Goal: Book appointment/travel/reservation

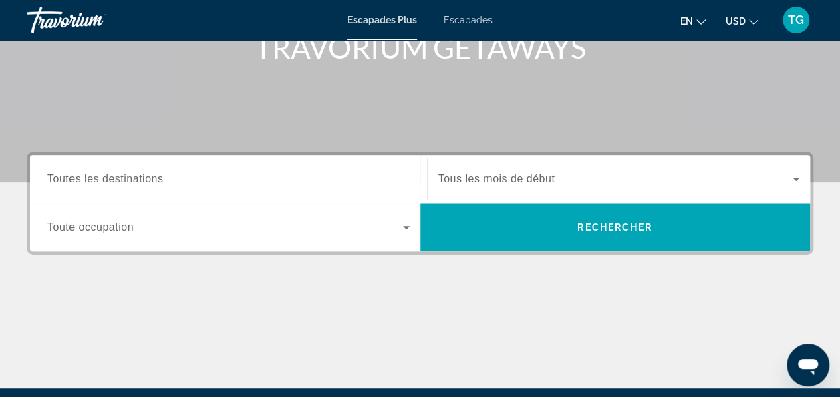
scroll to position [223, 0]
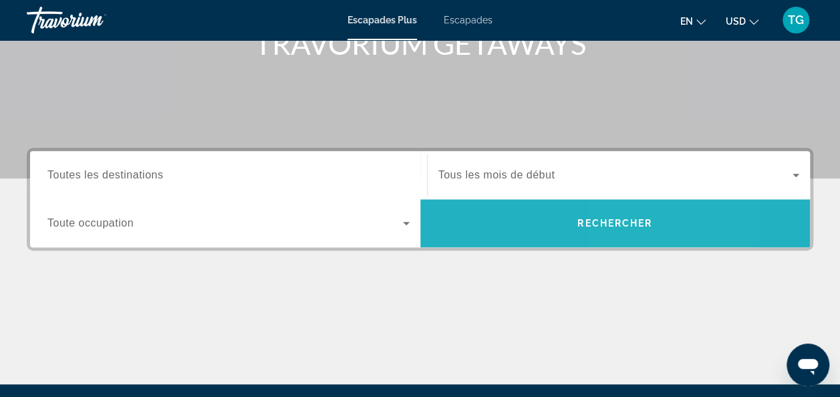
click at [656, 223] on span "Rechercher" at bounding box center [616, 223] width 390 height 32
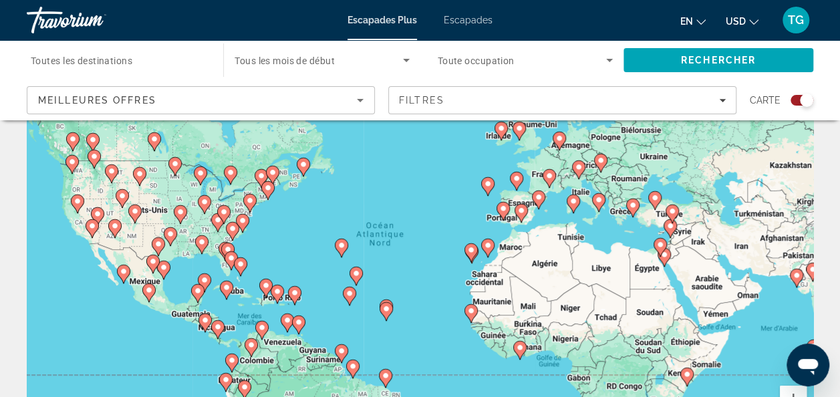
scroll to position [78, 0]
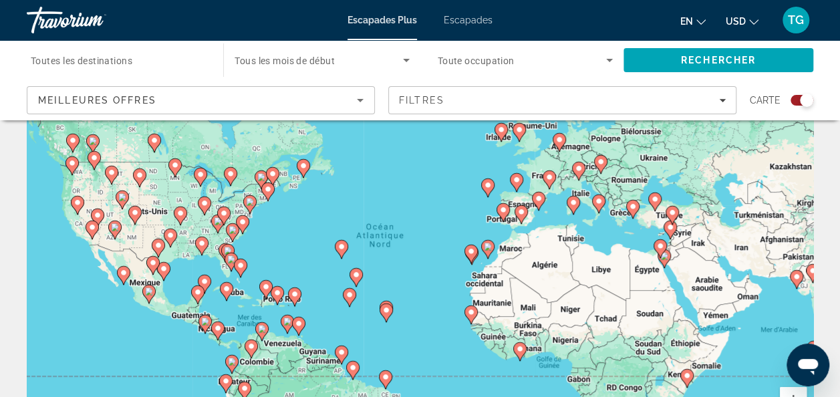
click at [632, 206] on image "Contenu principal" at bounding box center [633, 207] width 8 height 8
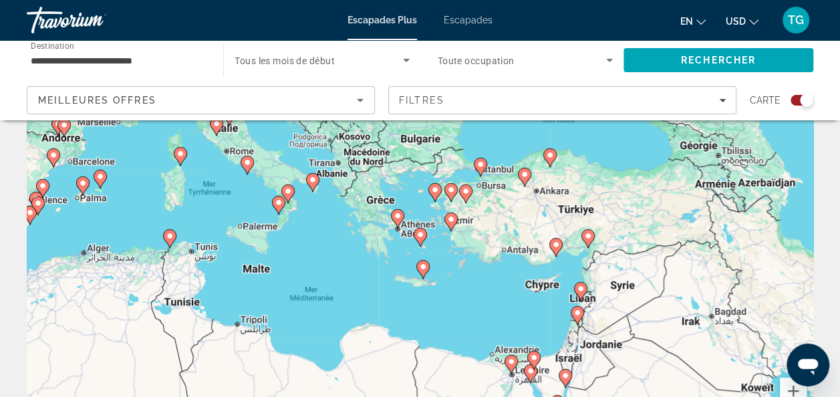
scroll to position [0, 0]
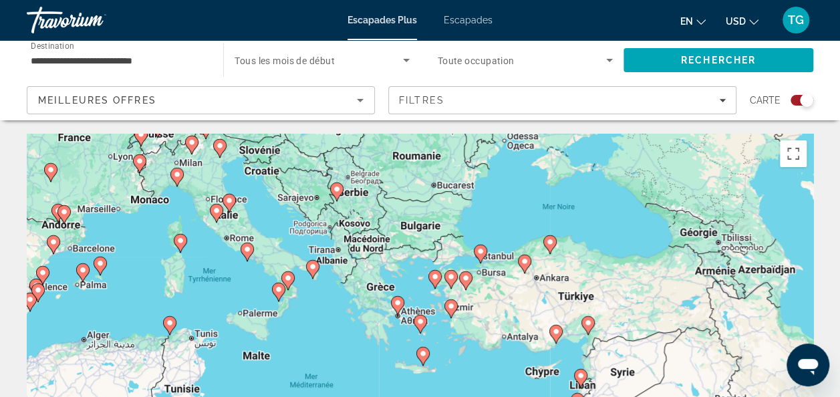
click at [79, 274] on icon "Contenu principal" at bounding box center [82, 272] width 12 height 17
type input "**********"
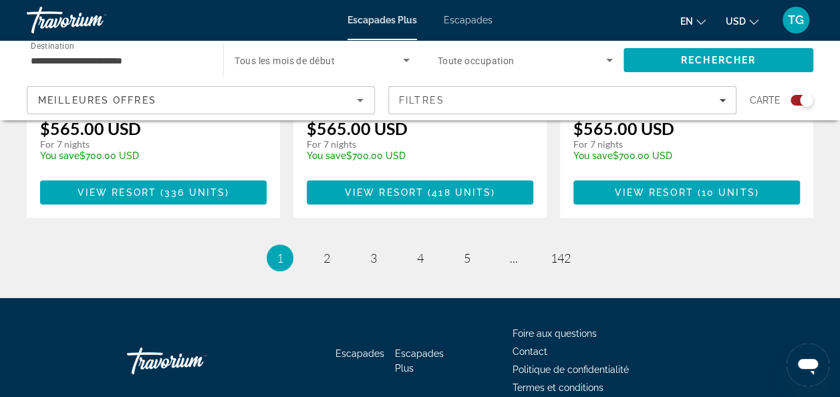
scroll to position [2259, 0]
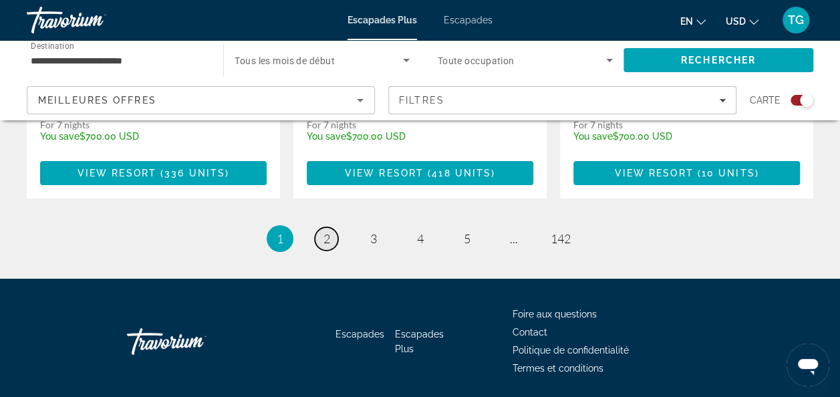
click at [326, 227] on link "page 2" at bounding box center [326, 238] width 23 height 23
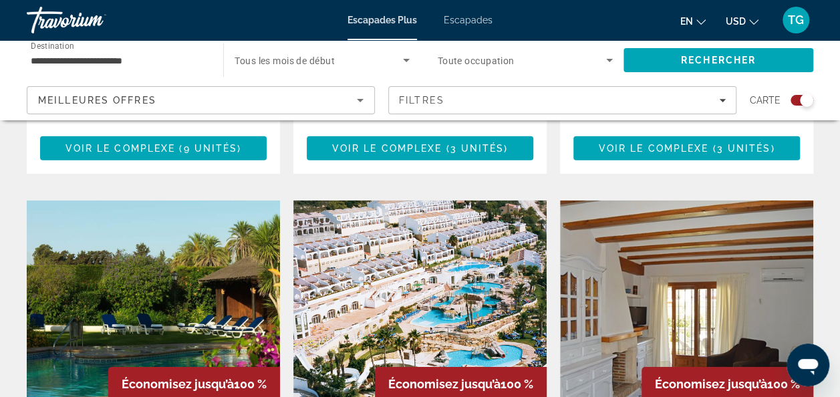
scroll to position [1982, 0]
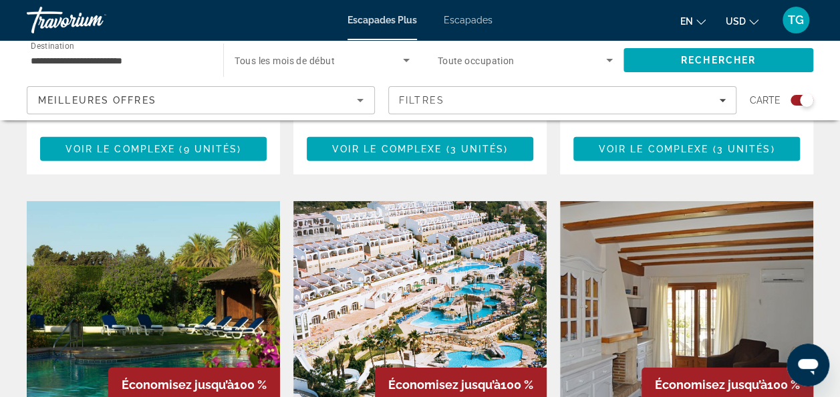
click at [469, 237] on img "Contenu principal" at bounding box center [420, 308] width 253 height 214
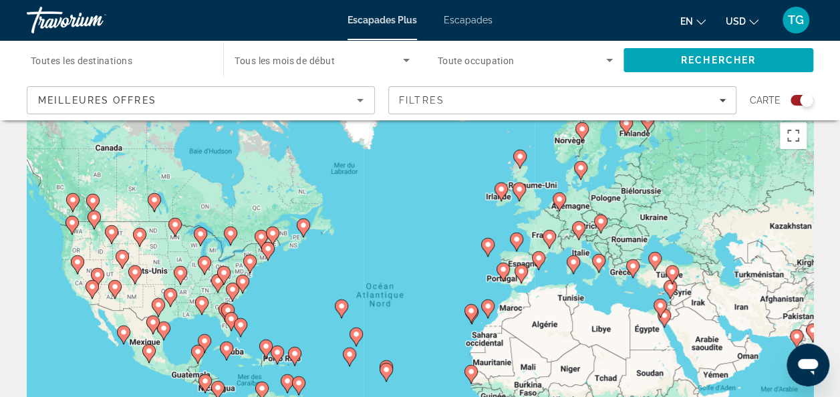
scroll to position [15, 0]
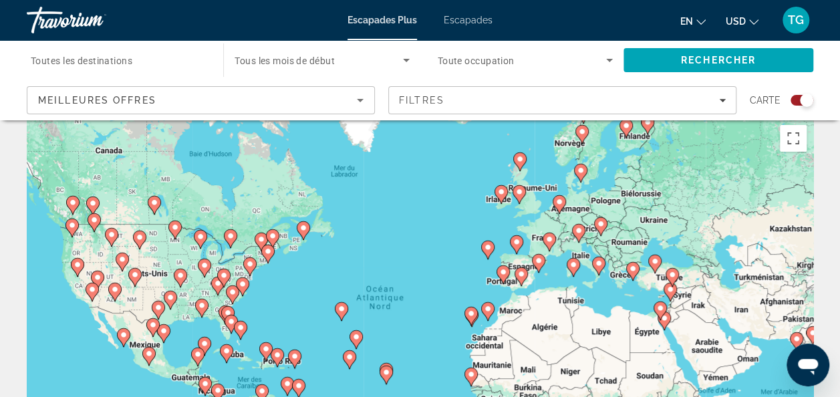
click at [539, 265] on icon "Contenu principal" at bounding box center [538, 263] width 12 height 17
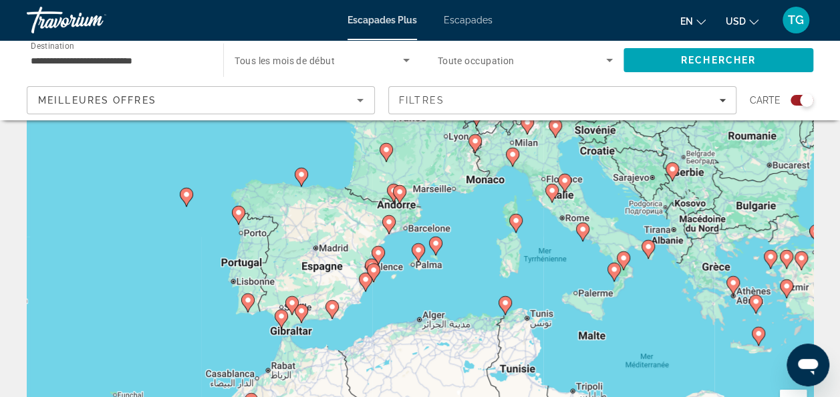
scroll to position [0, 0]
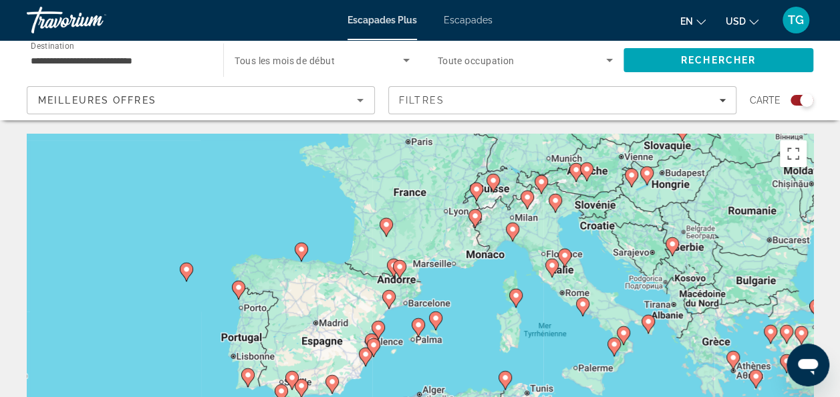
click at [435, 319] on image "Contenu principal" at bounding box center [436, 318] width 8 height 8
type input "**********"
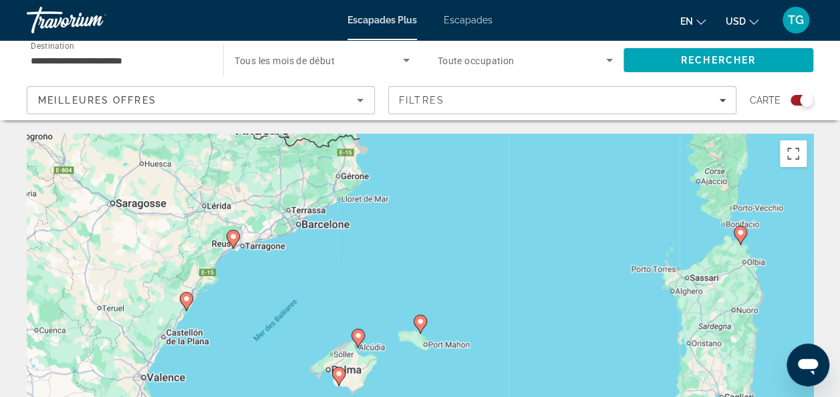
click at [356, 338] on image "Contenu principal" at bounding box center [358, 336] width 8 height 8
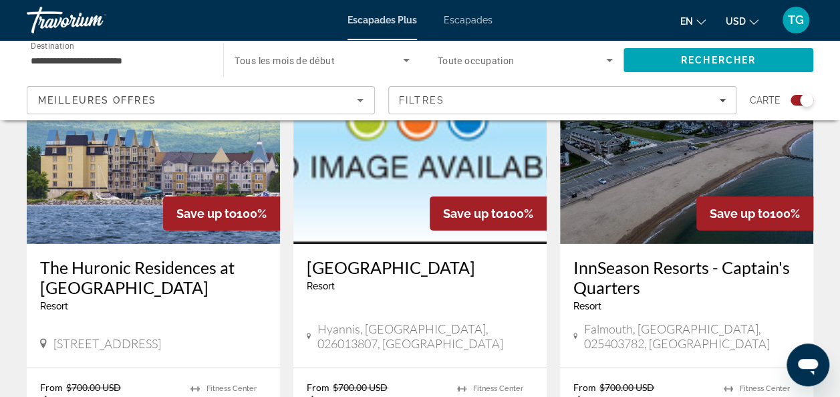
scroll to position [2279, 0]
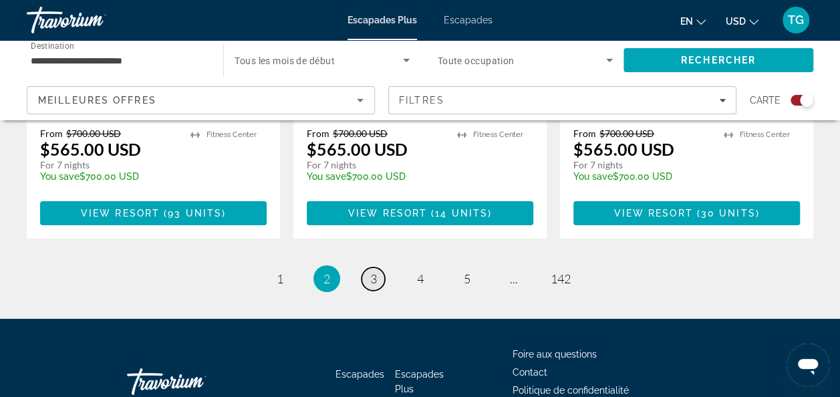
click at [374, 271] on span "3" at bounding box center [373, 278] width 7 height 15
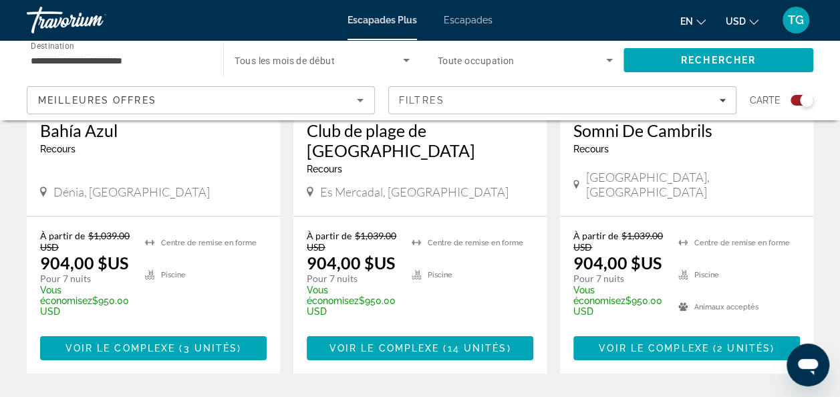
scroll to position [2201, 0]
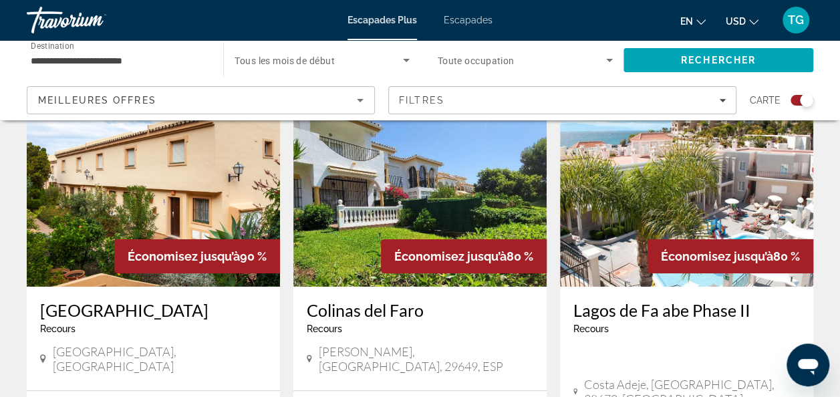
scroll to position [2032, 0]
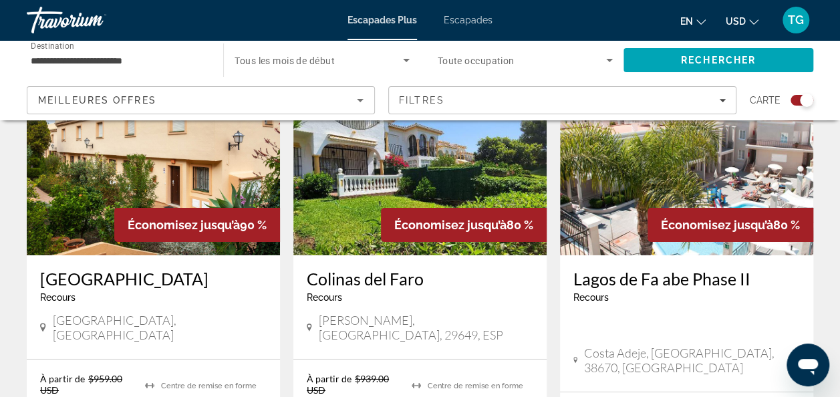
click at [685, 255] on div "Lagos de Fa abe Phase II Recours - This is an adults only resort [GEOGRAPHIC_DA…" at bounding box center [686, 323] width 253 height 136
click at [637, 174] on img "Contenu principal" at bounding box center [686, 148] width 253 height 214
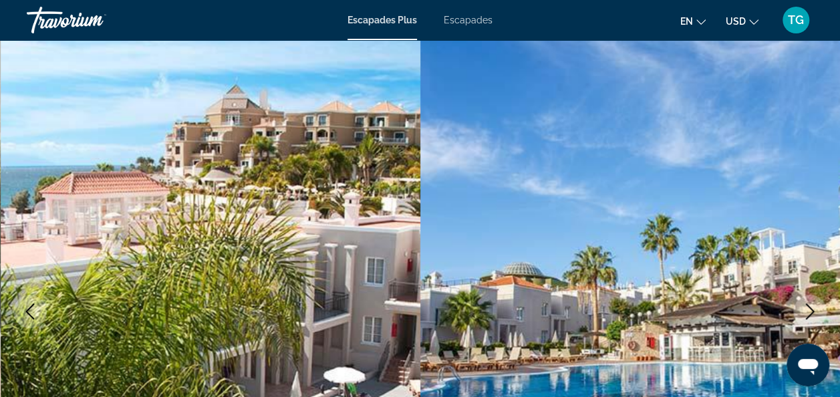
scroll to position [45, 0]
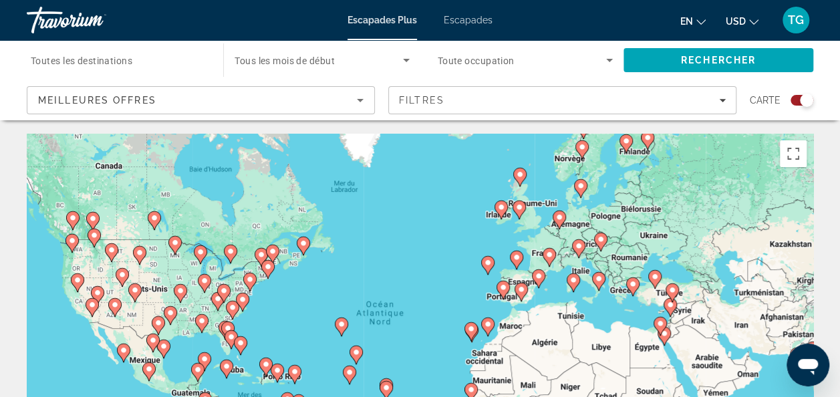
click at [600, 275] on image "Contenu principal" at bounding box center [599, 279] width 8 height 8
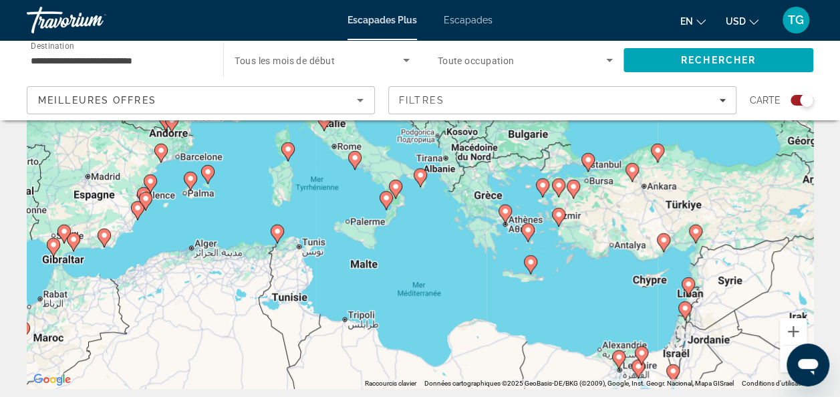
scroll to position [152, 0]
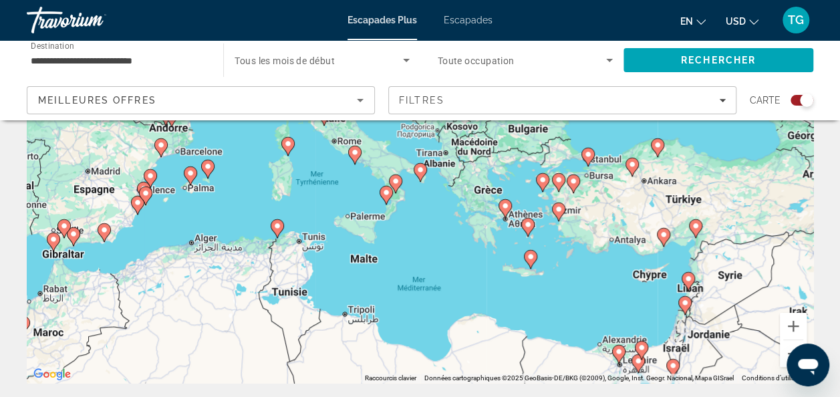
click at [51, 246] on icon "Contenu principal" at bounding box center [53, 241] width 12 height 17
type input "**********"
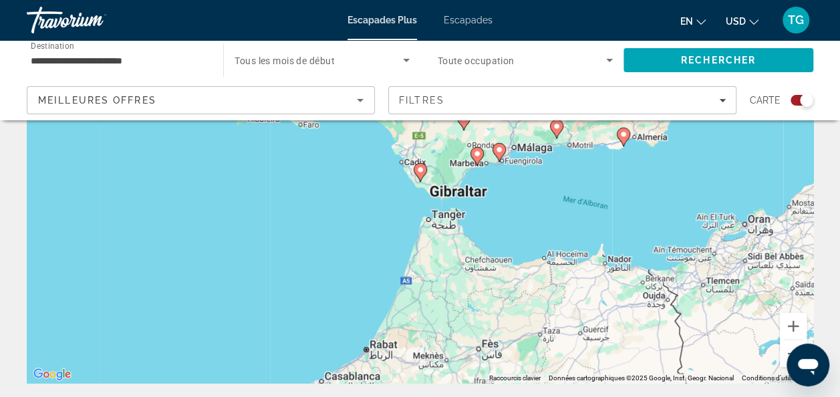
click at [499, 158] on icon "Contenu principal" at bounding box center [499, 152] width 12 height 17
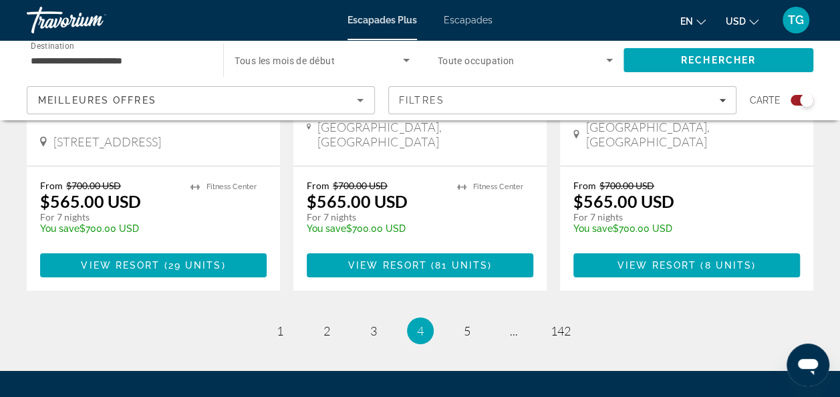
scroll to position [2239, 0]
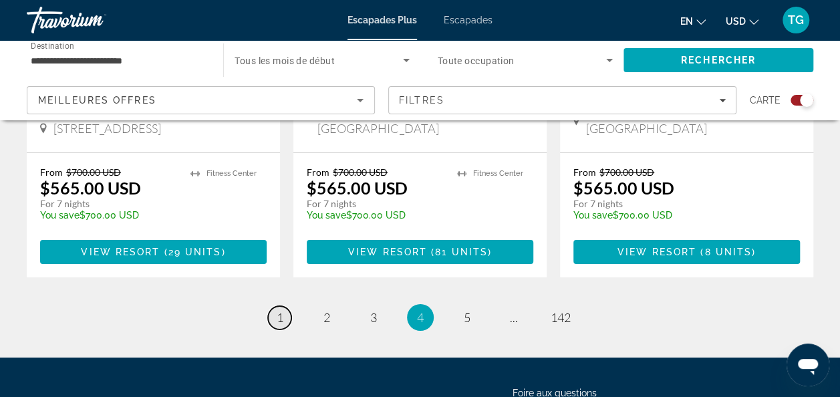
click at [286, 306] on link "page 1" at bounding box center [279, 317] width 23 height 23
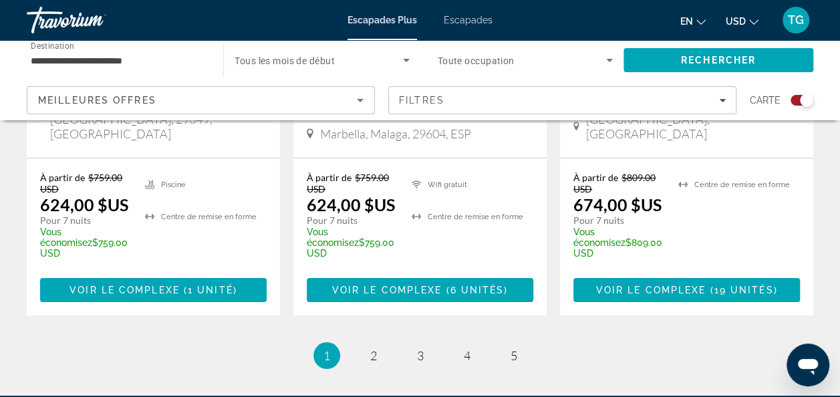
scroll to position [2353, 0]
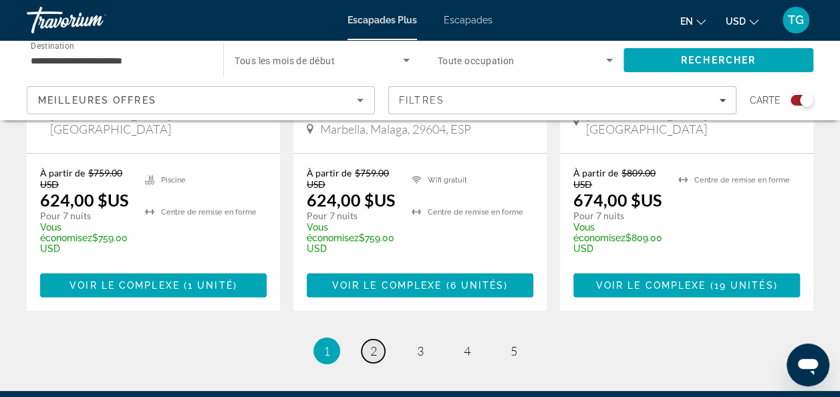
click at [374, 344] on span "2" at bounding box center [373, 351] width 7 height 15
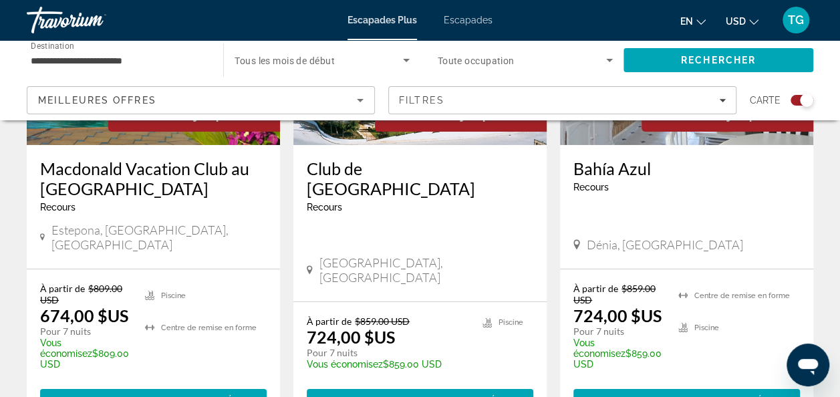
scroll to position [2311, 0]
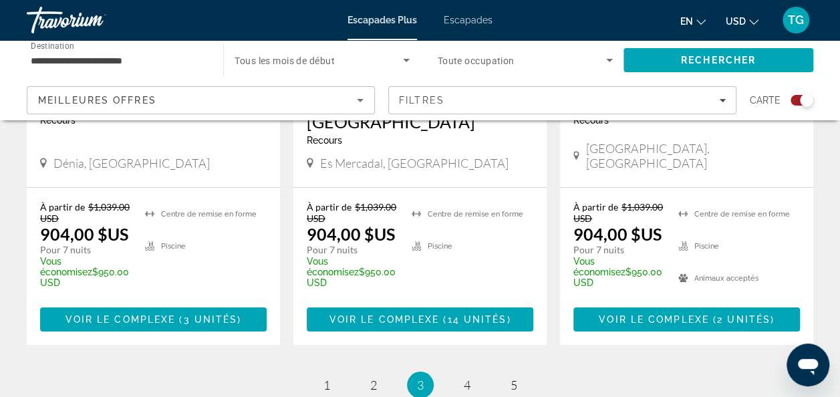
scroll to position [2285, 0]
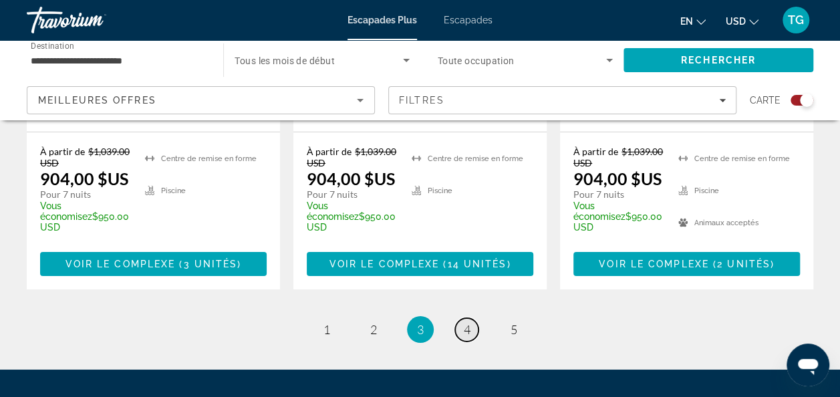
click at [469, 322] on span "4" at bounding box center [467, 329] width 7 height 15
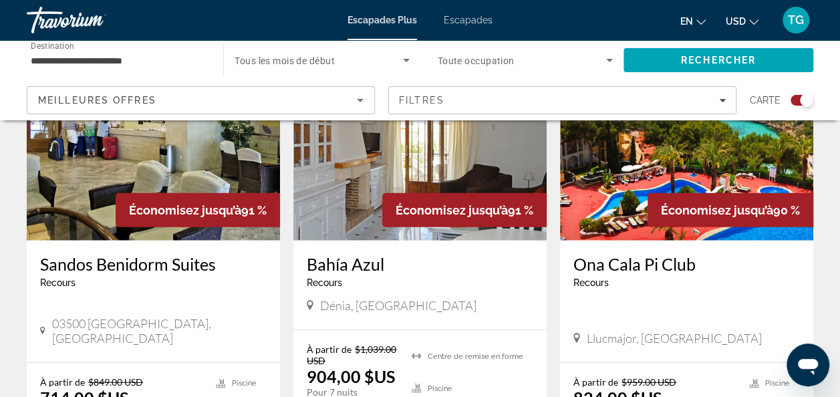
scroll to position [1560, 0]
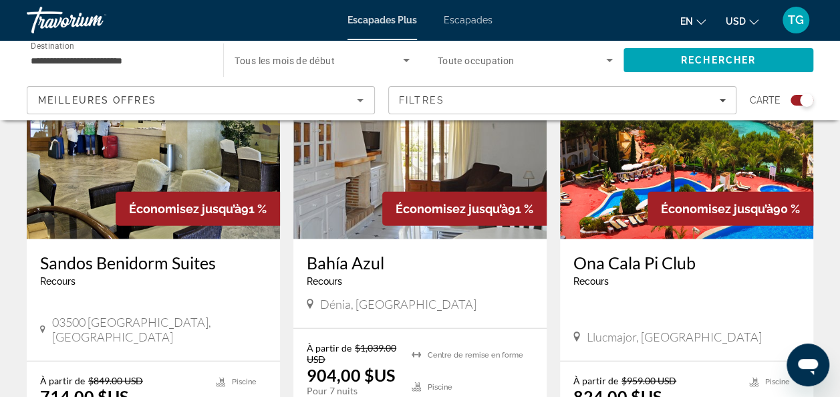
click at [156, 247] on div "Sandos Benidorm Suites Recours - This is an adults only resort 03500 [GEOGRAPHI…" at bounding box center [153, 300] width 253 height 122
drag, startPoint x: 119, startPoint y: 163, endPoint x: 94, endPoint y: 163, distance: 25.4
click at [94, 163] on img "Contenu principal" at bounding box center [153, 132] width 253 height 214
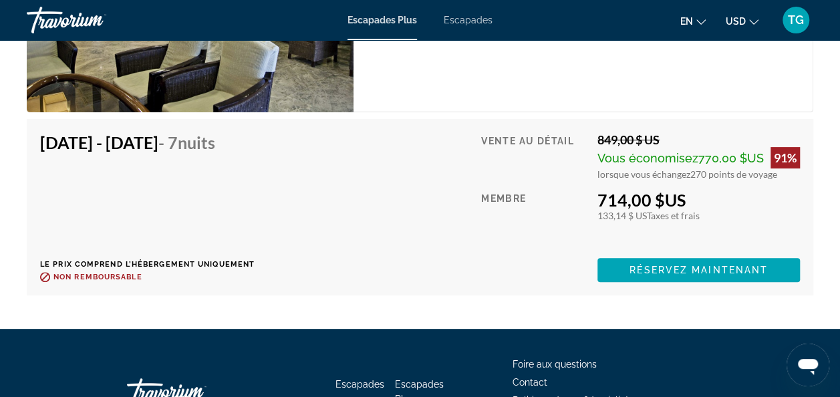
scroll to position [2652, 0]
